Goal: Task Accomplishment & Management: Complete application form

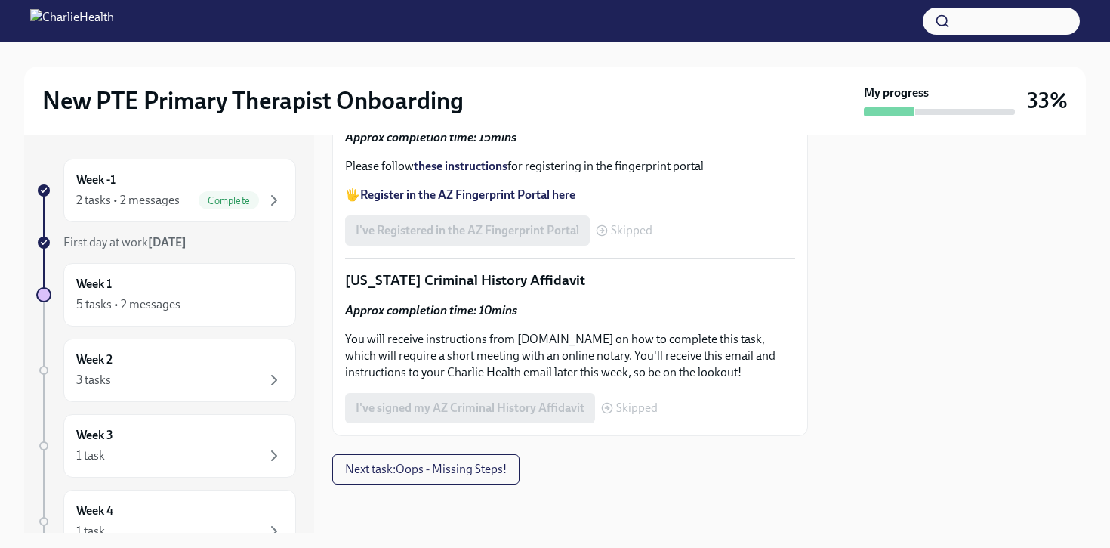
scroll to position [921, 0]
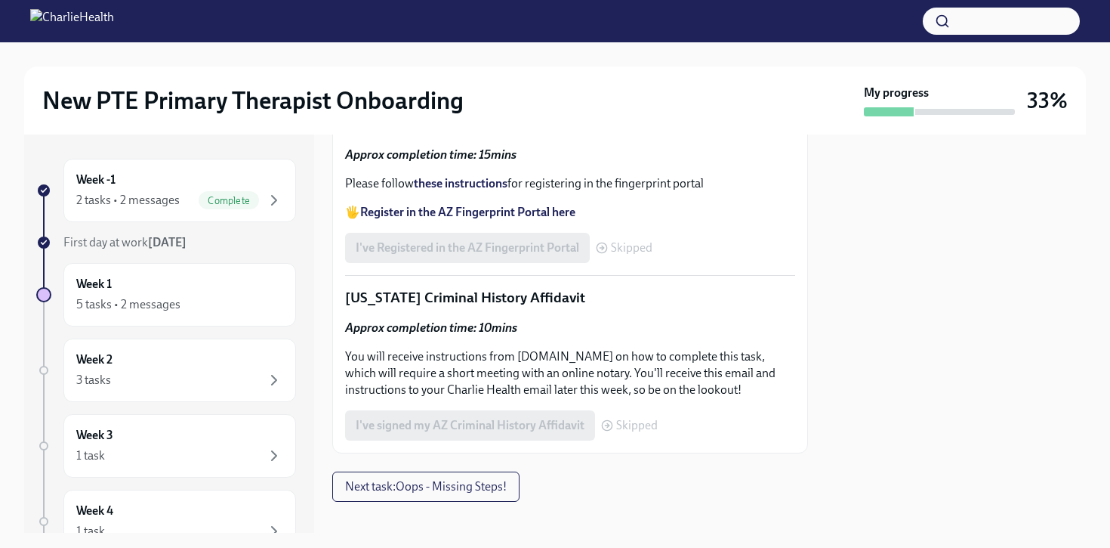
click at [0, 0] on input "Upload the [US_STATE] Telehealth Certificate" at bounding box center [0, 0] width 0 height 0
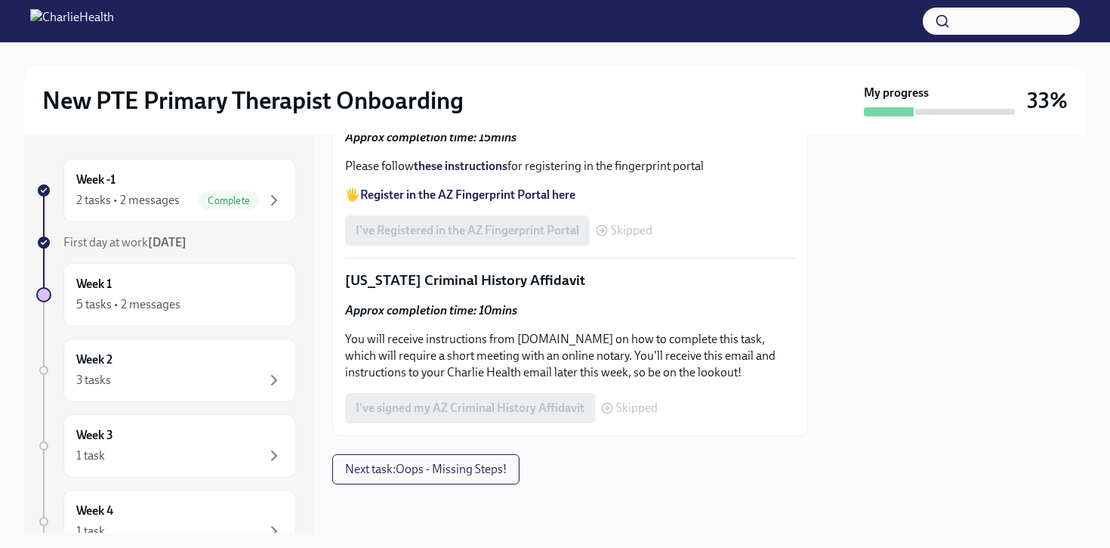
scroll to position [975, 0]
click at [495, 73] on label "Upload CPR/First Aid Training Certificate" at bounding box center [471, 57] width 252 height 30
click at [0, 0] on input "Upload CPR/First Aid Training Certificate" at bounding box center [0, 0] width 0 height 0
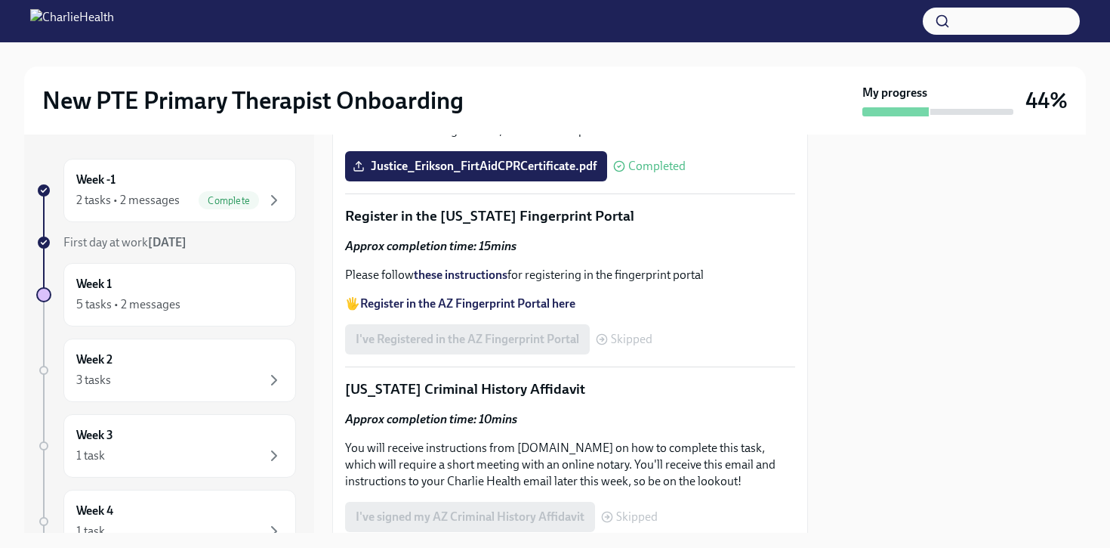
scroll to position [1264, 0]
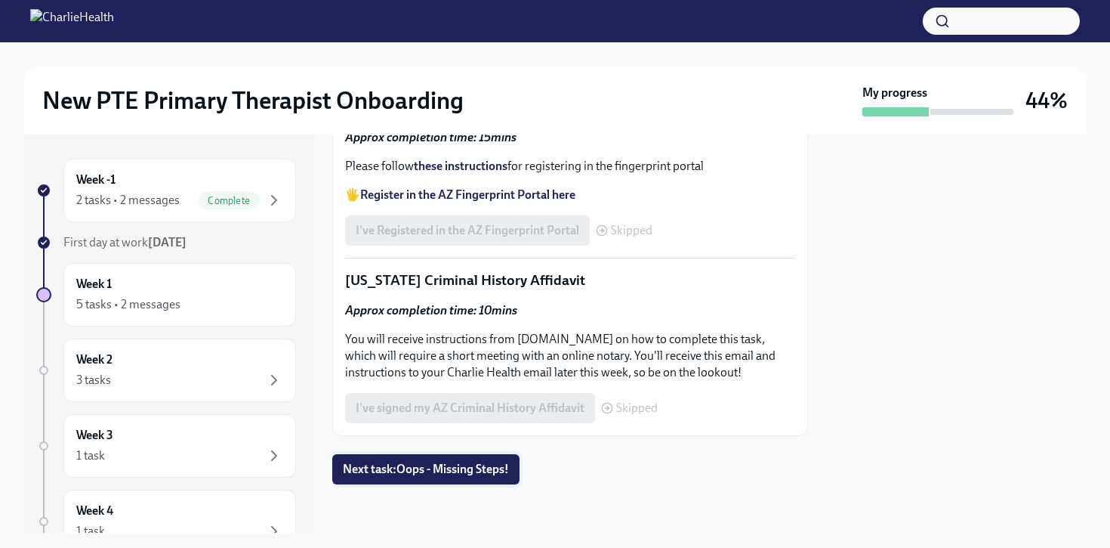
click at [484, 463] on span "Next task : Oops - Missing Steps!" at bounding box center [426, 469] width 166 height 15
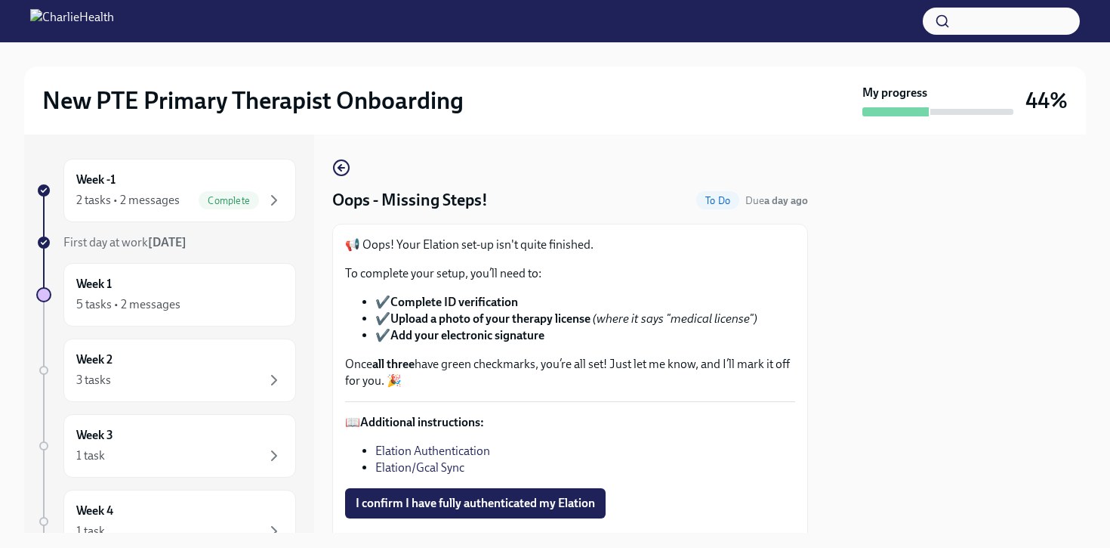
click at [426, 454] on link "Elation Authentication" at bounding box center [432, 450] width 115 height 14
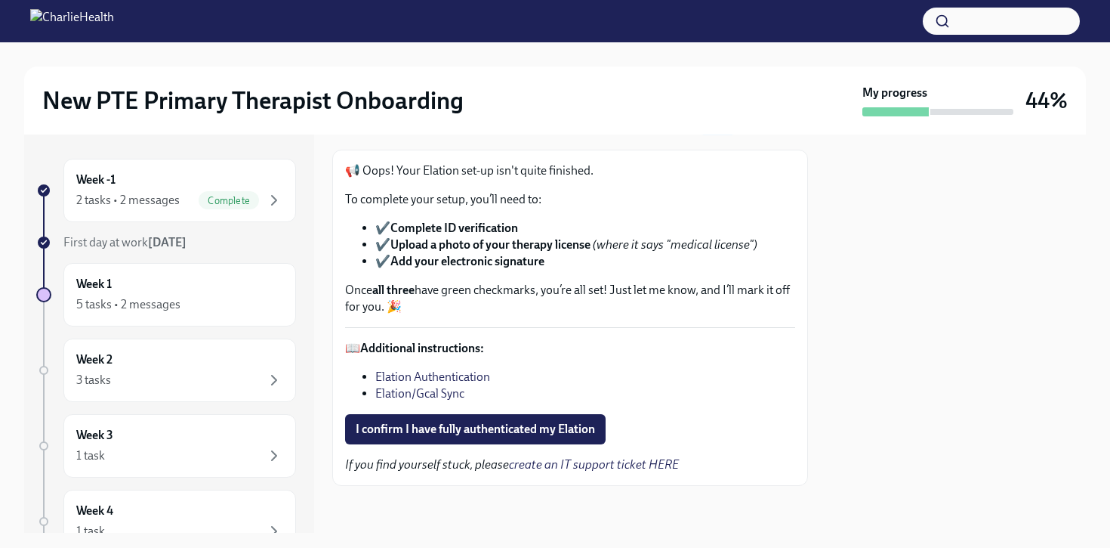
scroll to position [76, 0]
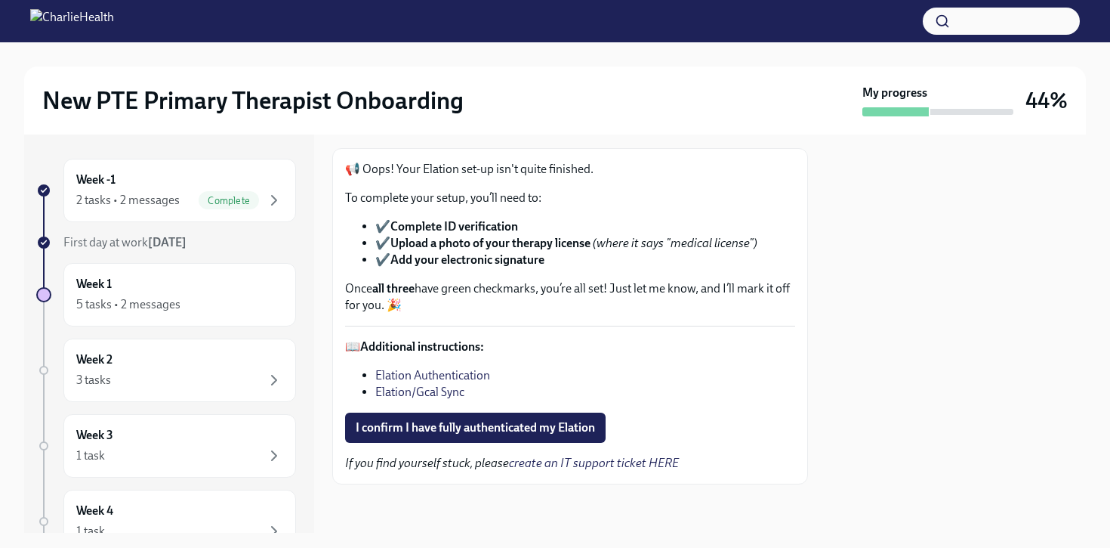
click at [443, 391] on link "Elation/Gcal Sync" at bounding box center [419, 391] width 89 height 14
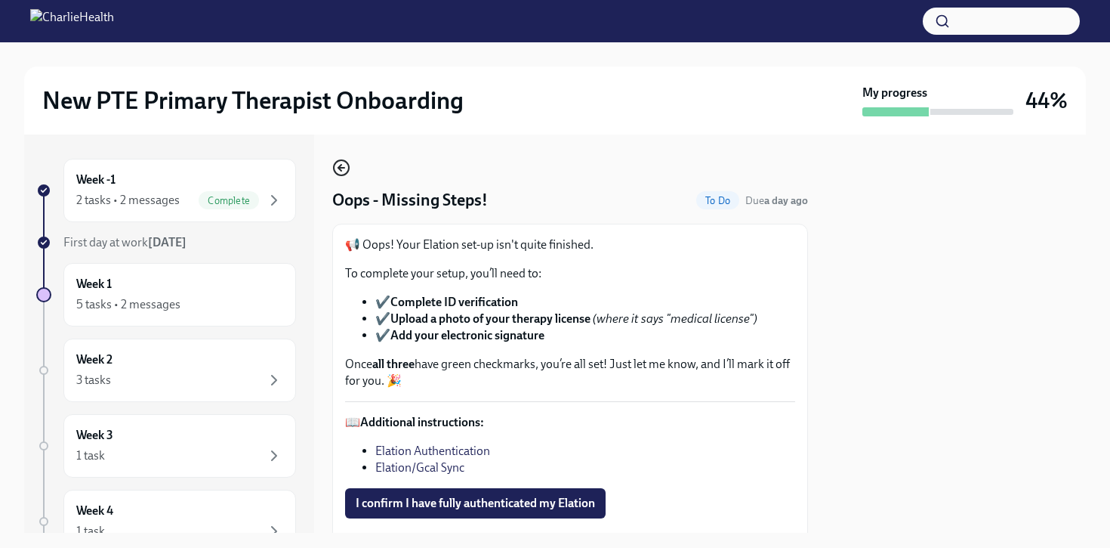
click at [341, 166] on icon "button" at bounding box center [339, 168] width 3 height 6
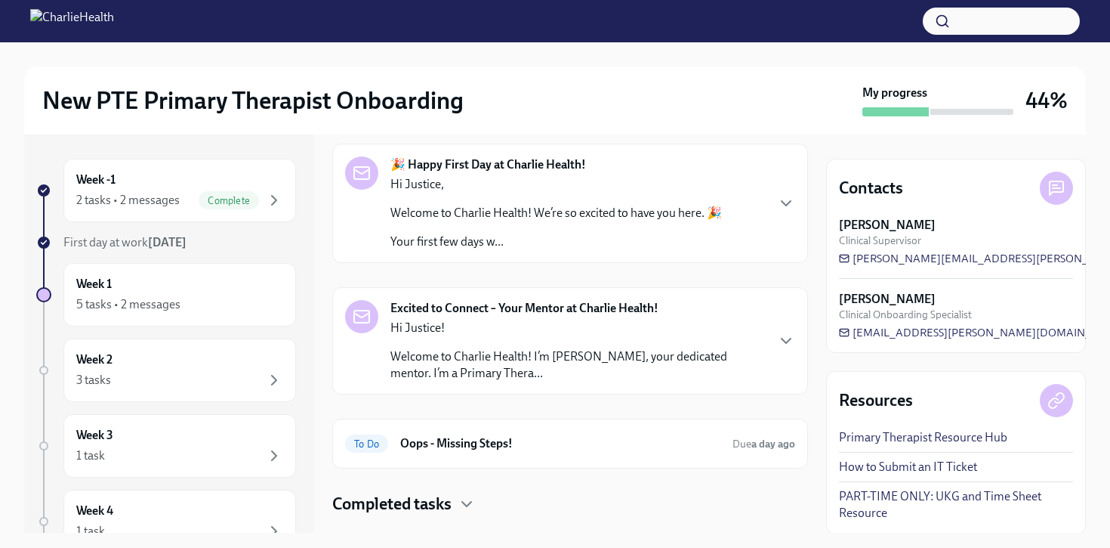
scroll to position [91, 0]
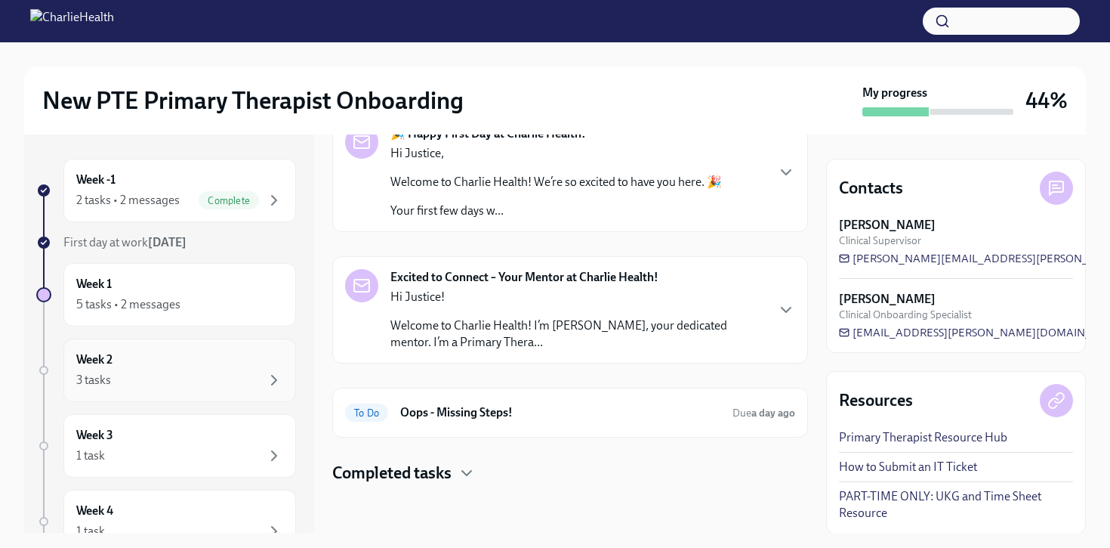
click at [197, 366] on div "Week 2 3 tasks" at bounding box center [179, 370] width 207 height 38
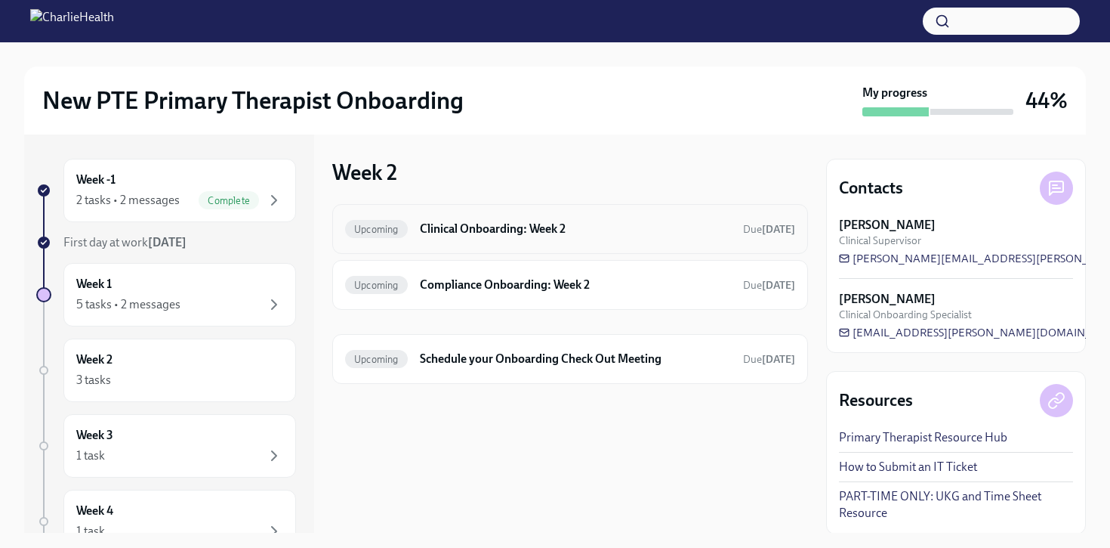
click at [501, 237] on div "Upcoming Clinical Onboarding: Week 2 Due [DATE]" at bounding box center [570, 229] width 450 height 24
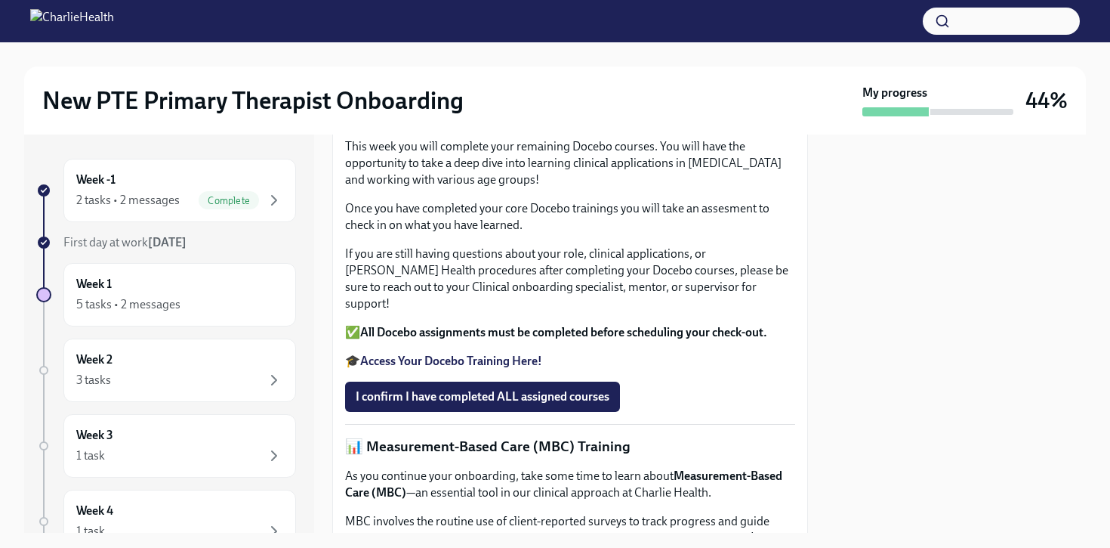
scroll to position [354, 0]
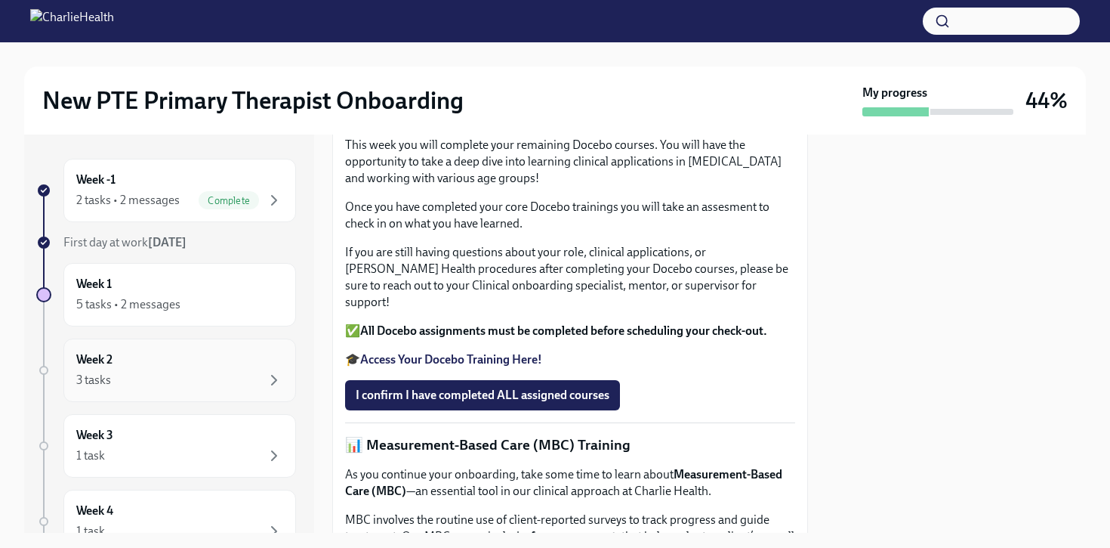
click at [224, 388] on div "3 tasks" at bounding box center [179, 380] width 207 height 18
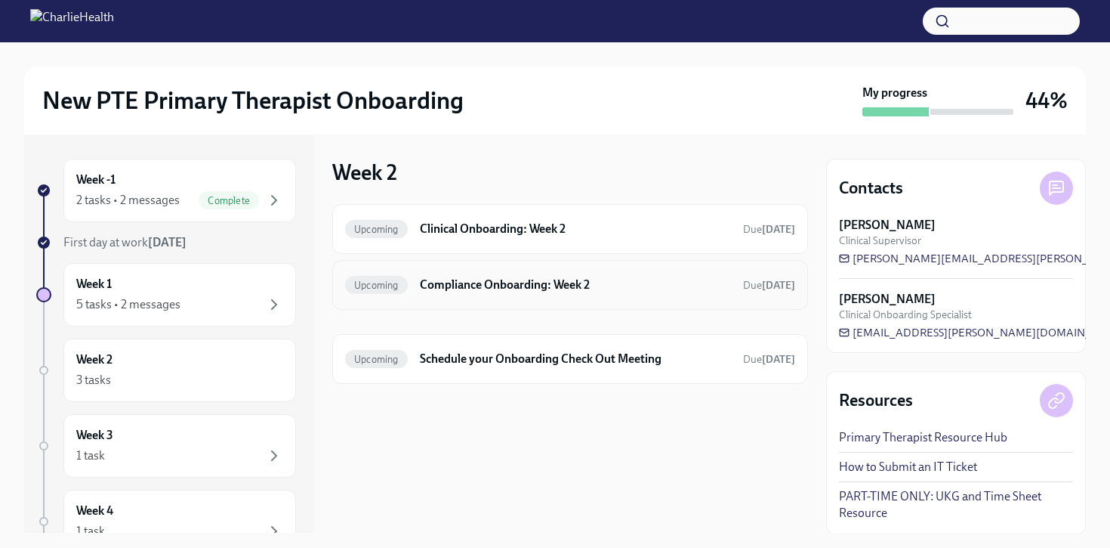
click at [481, 292] on h6 "Compliance Onboarding: Week 2" at bounding box center [575, 284] width 311 height 17
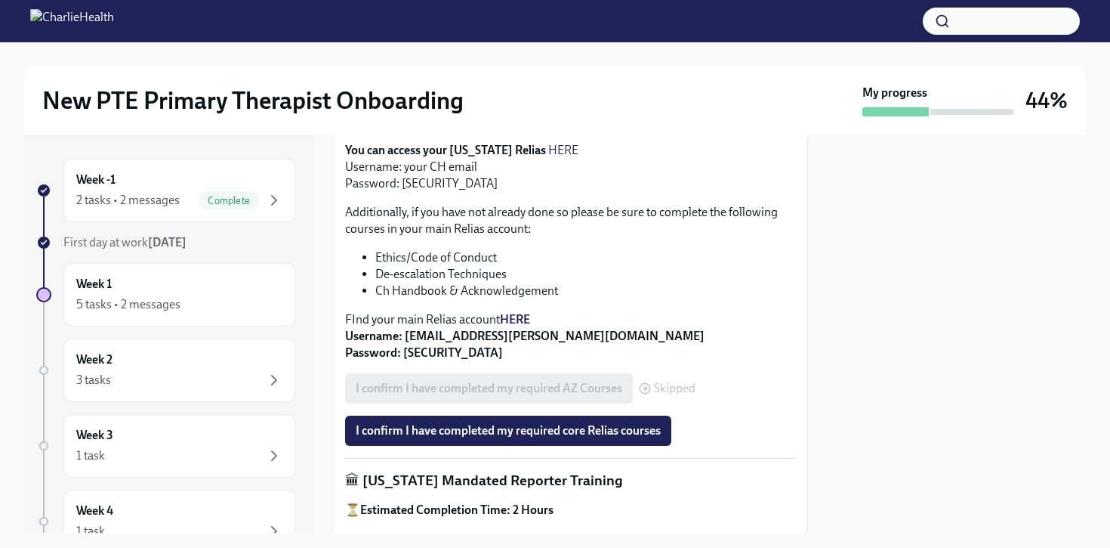
scroll to position [592, 0]
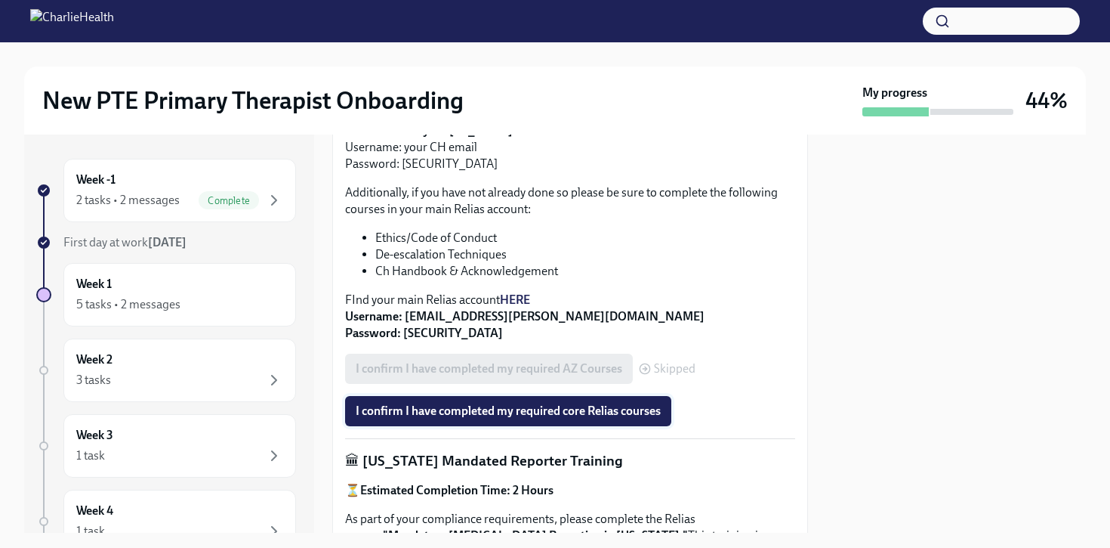
click at [615, 403] on span "I confirm I have completed my required core Relias courses" at bounding box center [508, 410] width 305 height 15
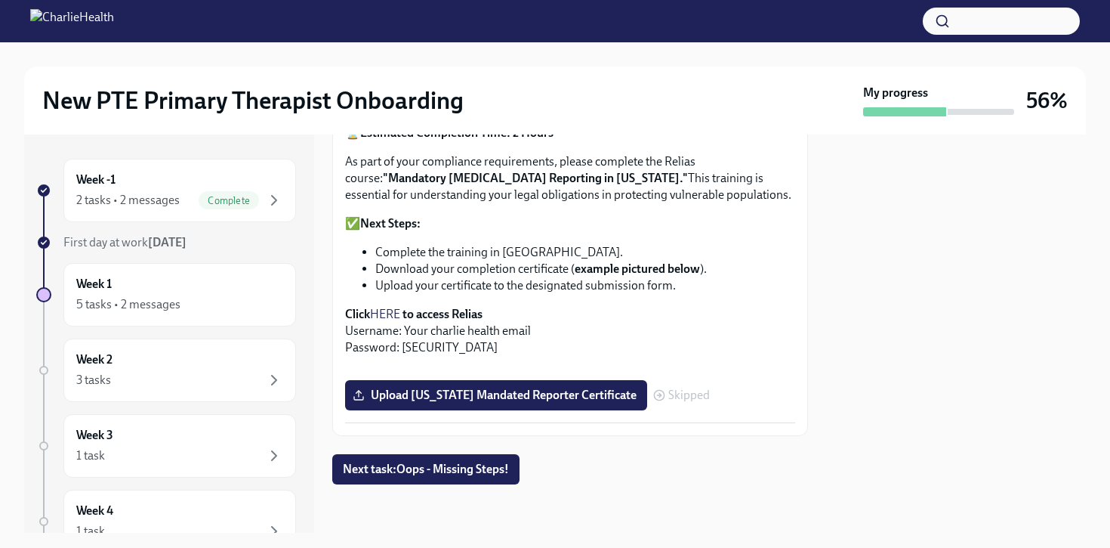
scroll to position [1212, 0]
click at [224, 289] on div "Week 1 5 tasks • 2 messages" at bounding box center [179, 295] width 207 height 38
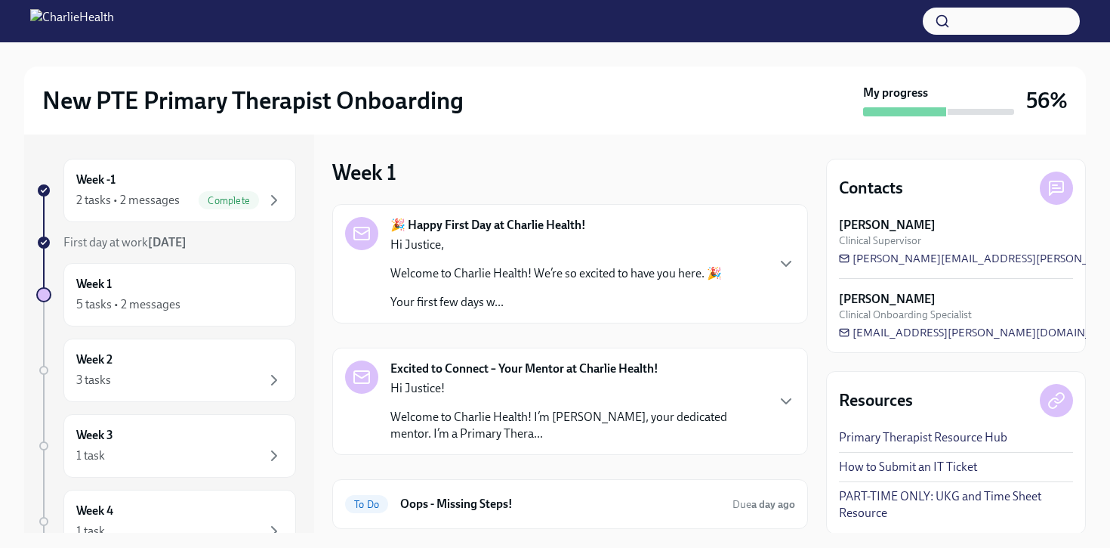
click at [523, 314] on div "🎉 Happy First Day at Charlie Health! Hi Justice, Welcome to Charlie Health! We’…" at bounding box center [570, 263] width 476 height 119
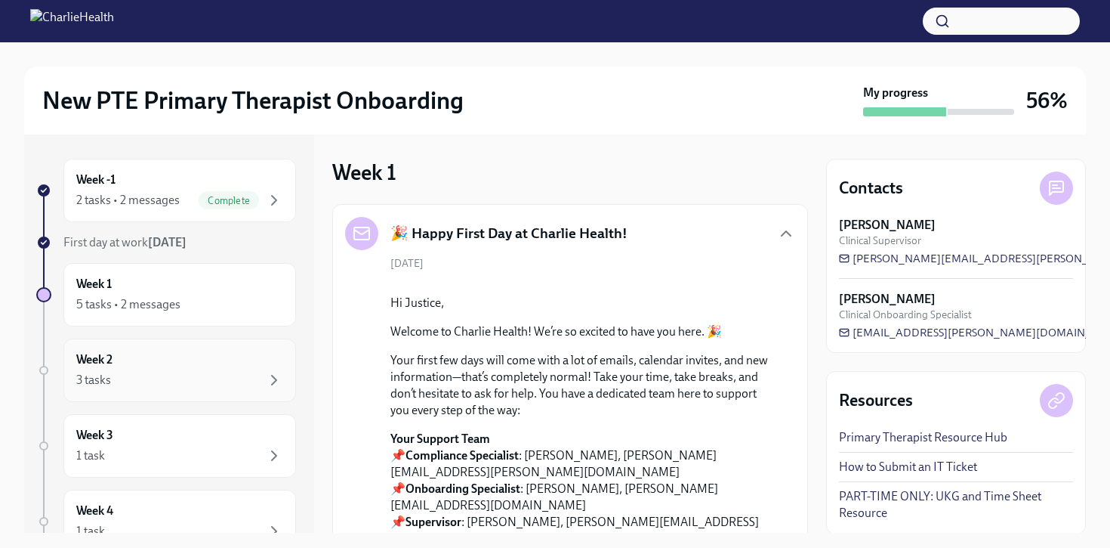
click at [224, 359] on div "Week 2 3 tasks" at bounding box center [179, 370] width 207 height 38
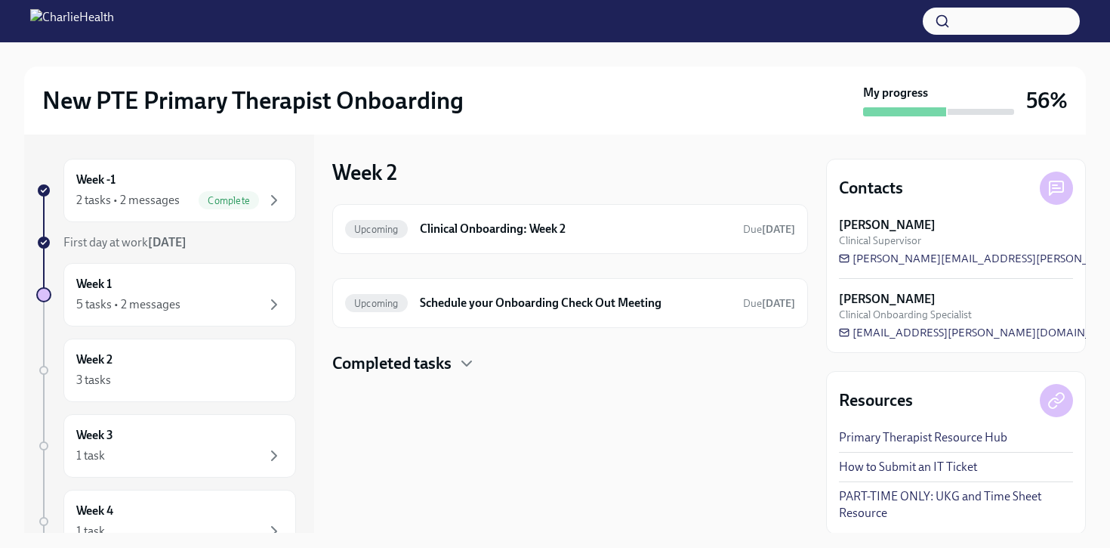
click at [420, 366] on h4 "Completed tasks" at bounding box center [391, 363] width 119 height 23
click at [600, 236] on h6 "Clinical Onboarding: Week 2" at bounding box center [575, 229] width 311 height 17
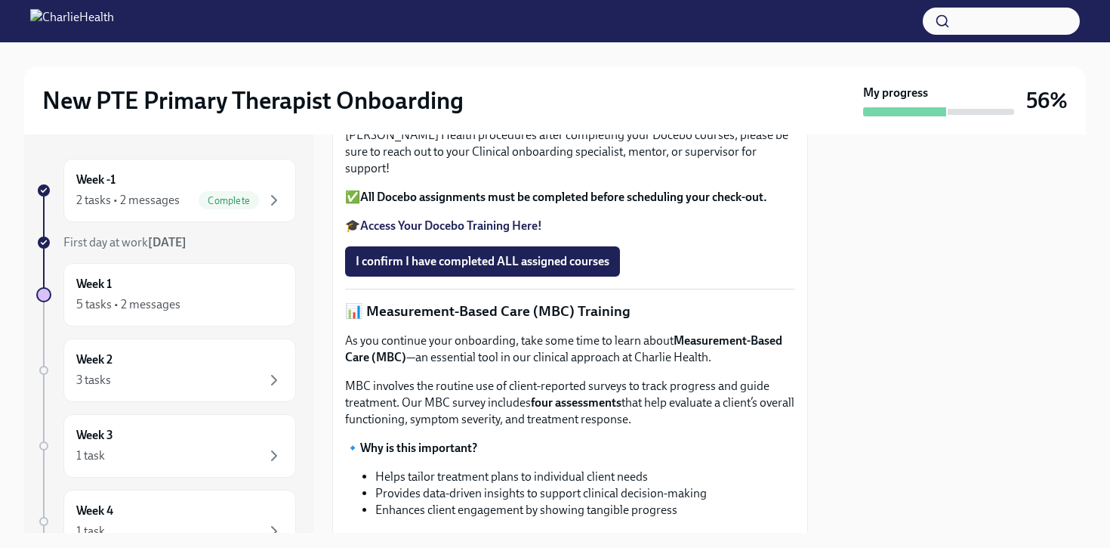
scroll to position [490, 0]
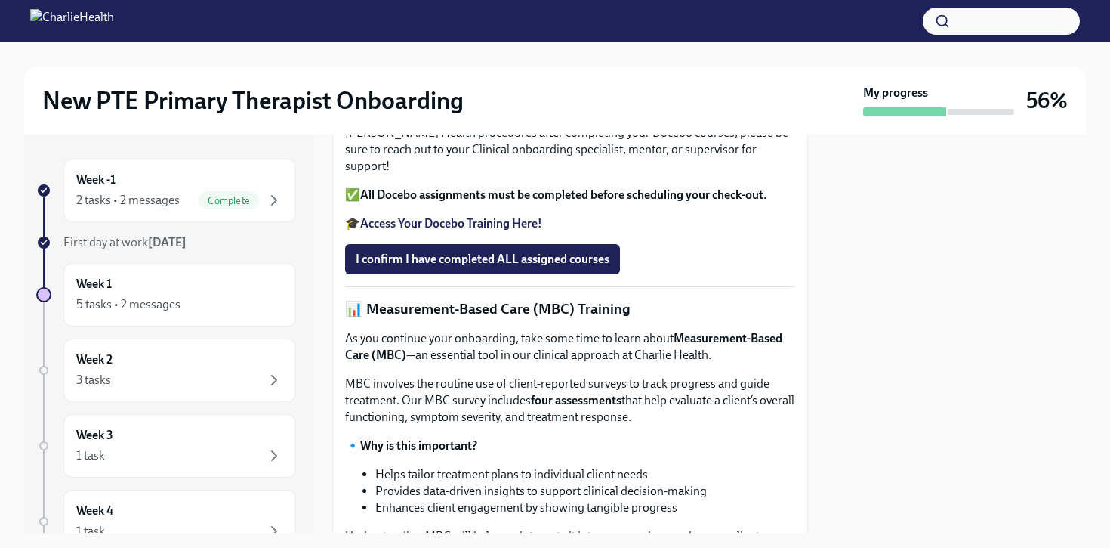
click at [512, 230] on strong "Access Your Docebo Training Here!" at bounding box center [451, 223] width 182 height 14
